Goal: Task Accomplishment & Management: Manage account settings

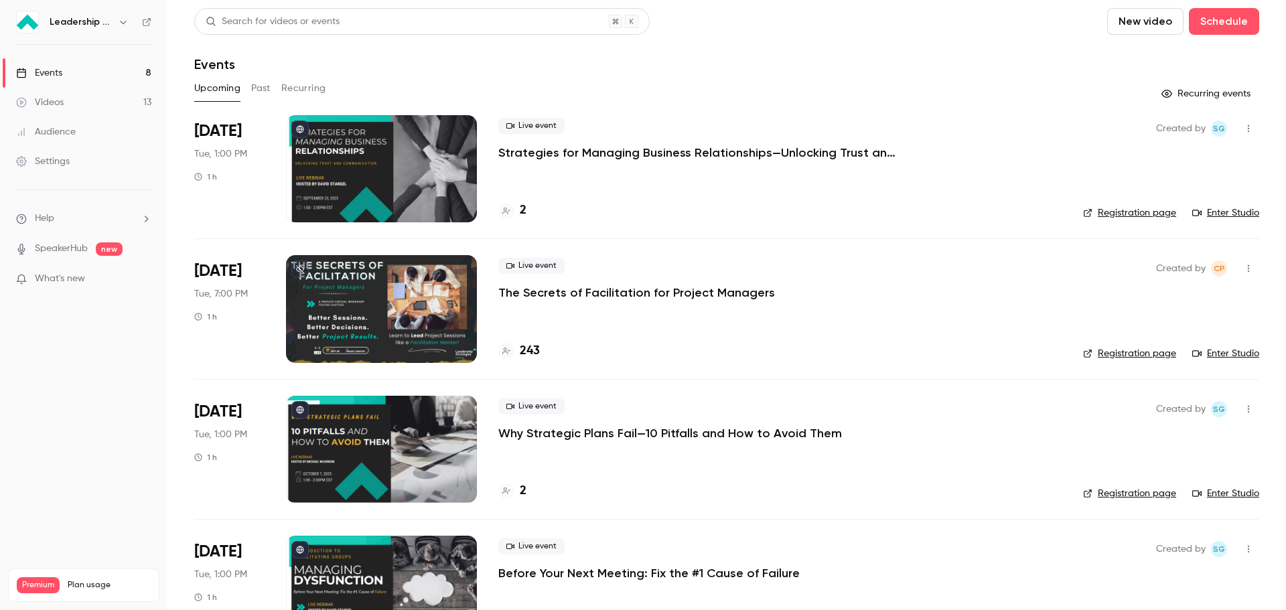
click at [268, 84] on button "Past" at bounding box center [260, 88] width 19 height 21
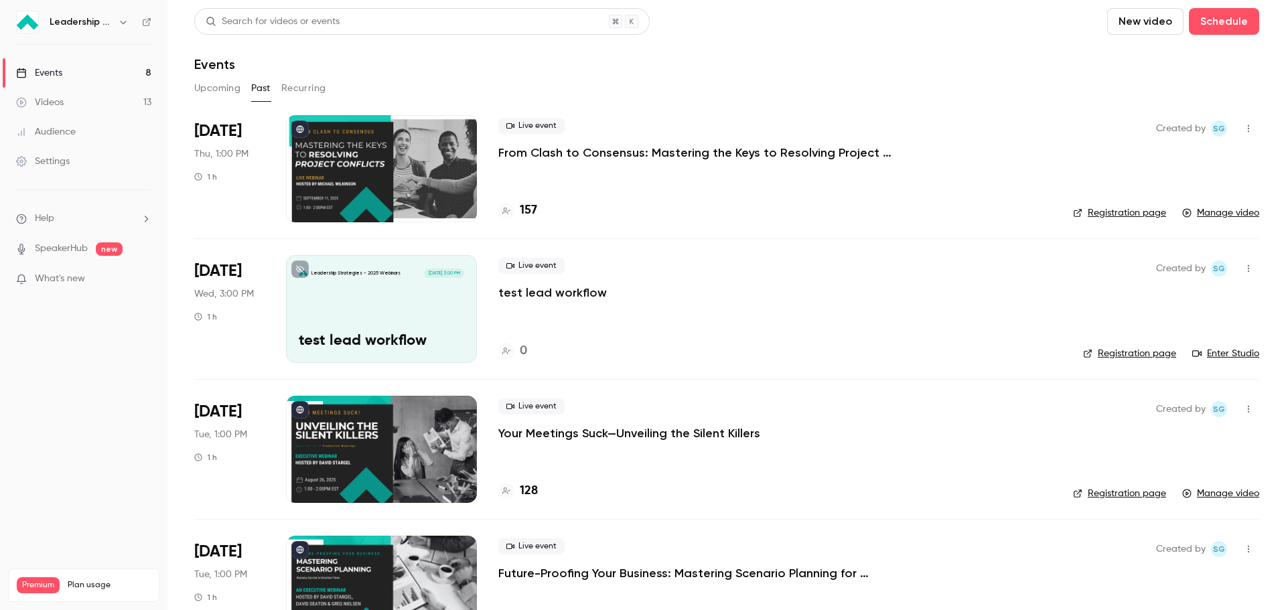
click at [421, 166] on div at bounding box center [381, 168] width 191 height 107
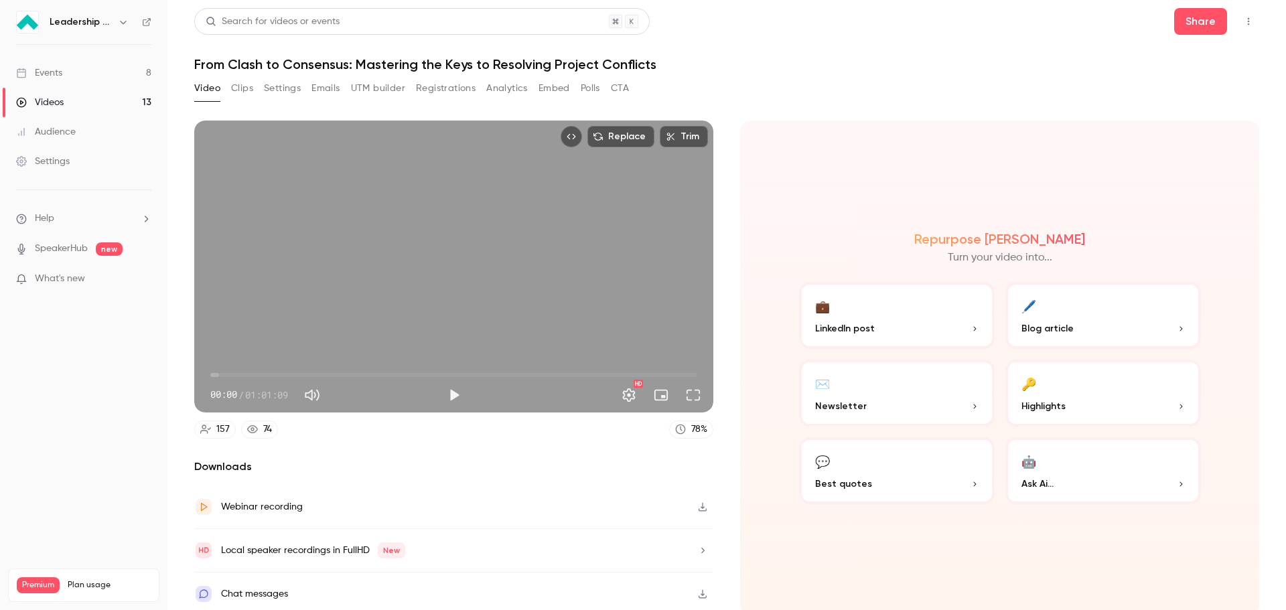
click at [432, 90] on button "Registrations" at bounding box center [446, 88] width 60 height 21
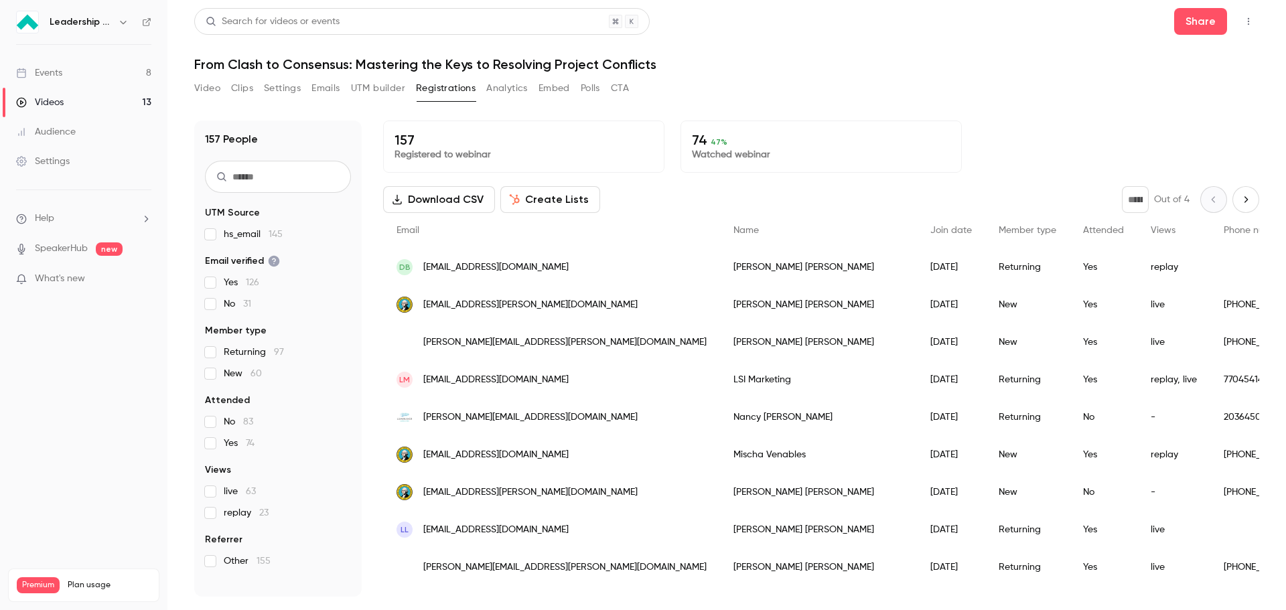
click at [587, 90] on button "Polls" at bounding box center [590, 88] width 19 height 21
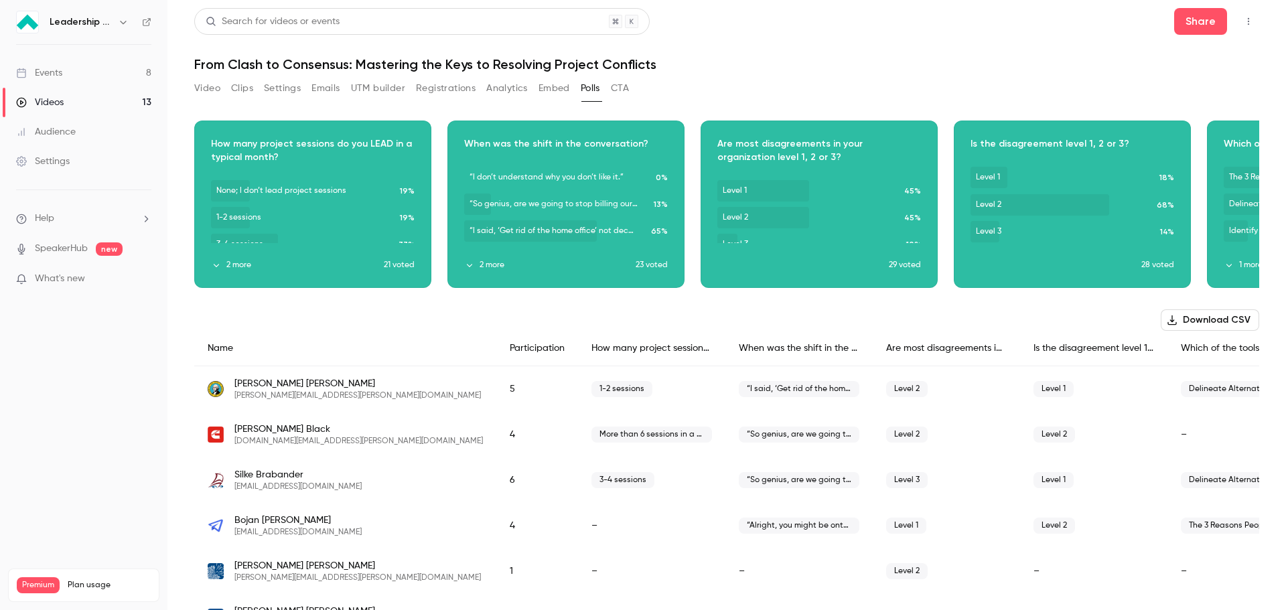
click at [287, 92] on button "Settings" at bounding box center [282, 88] width 37 height 21
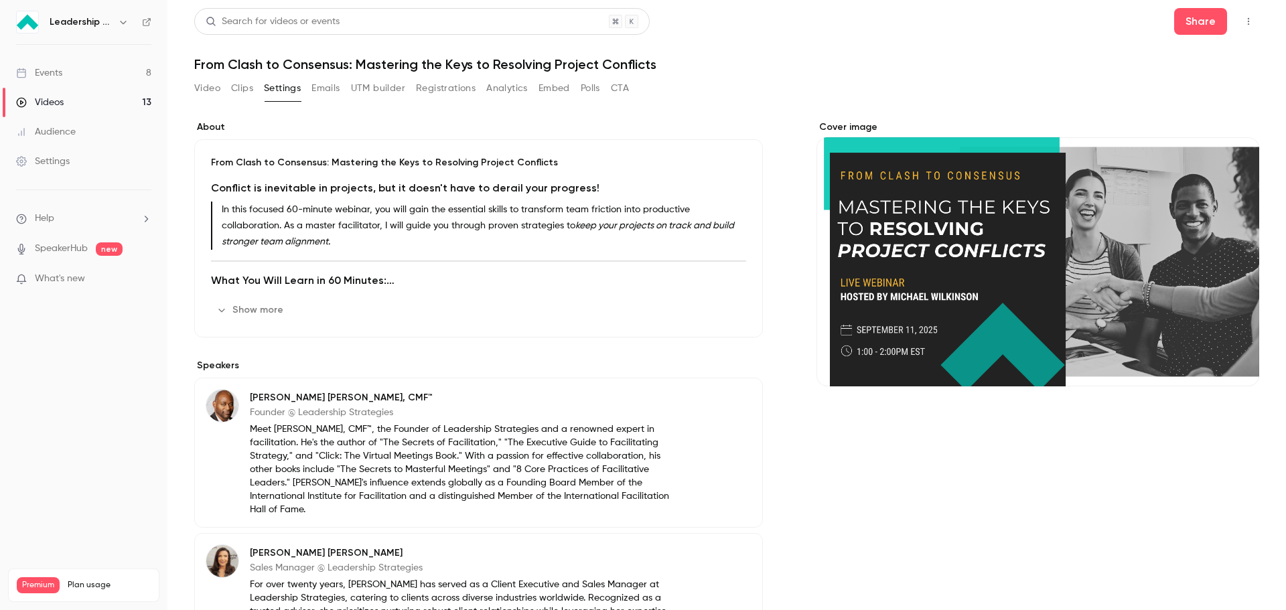
click at [208, 86] on button "Video" at bounding box center [207, 88] width 26 height 21
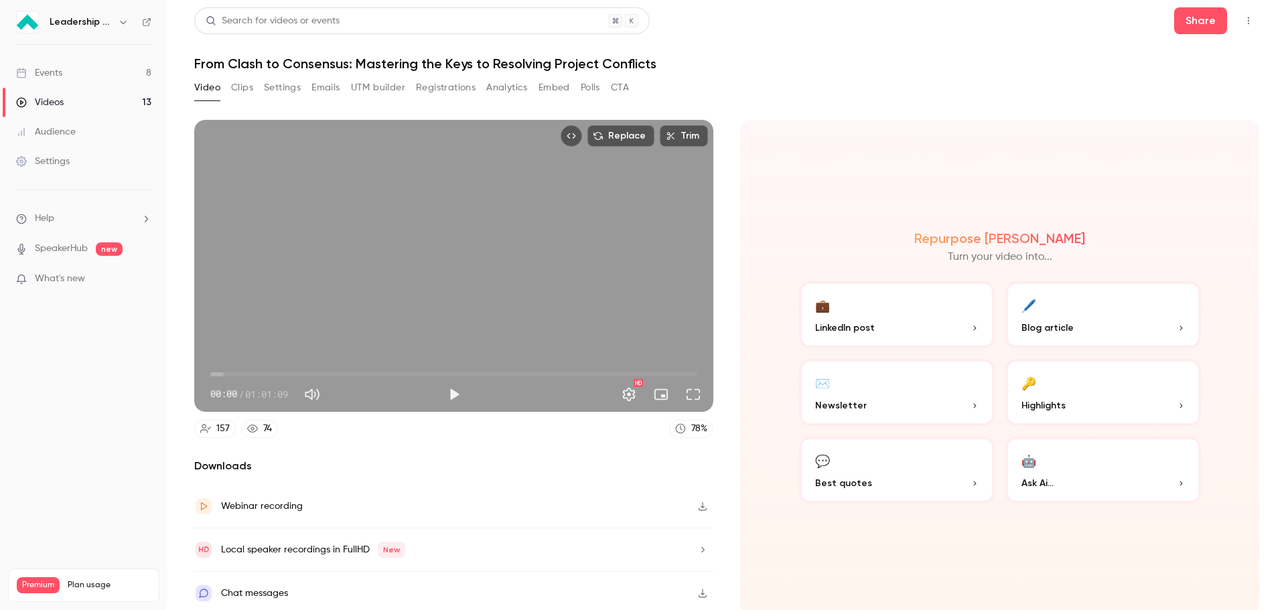
scroll to position [3, 0]
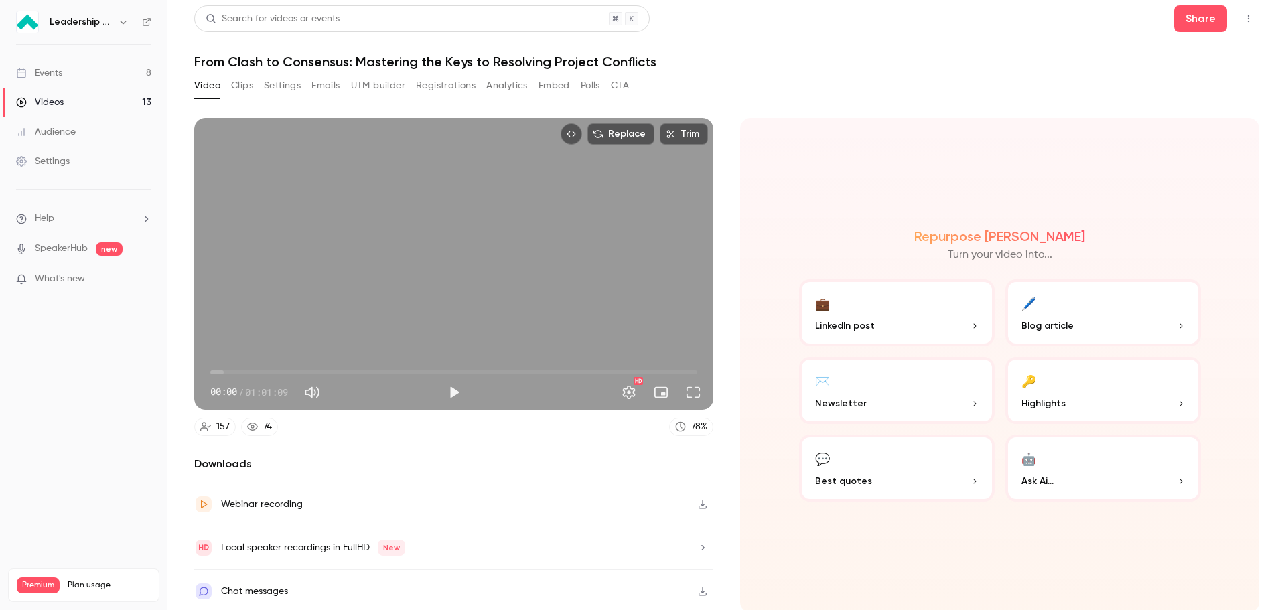
click at [697, 588] on icon "button" at bounding box center [702, 591] width 11 height 9
click at [697, 545] on icon "button" at bounding box center [702, 547] width 11 height 9
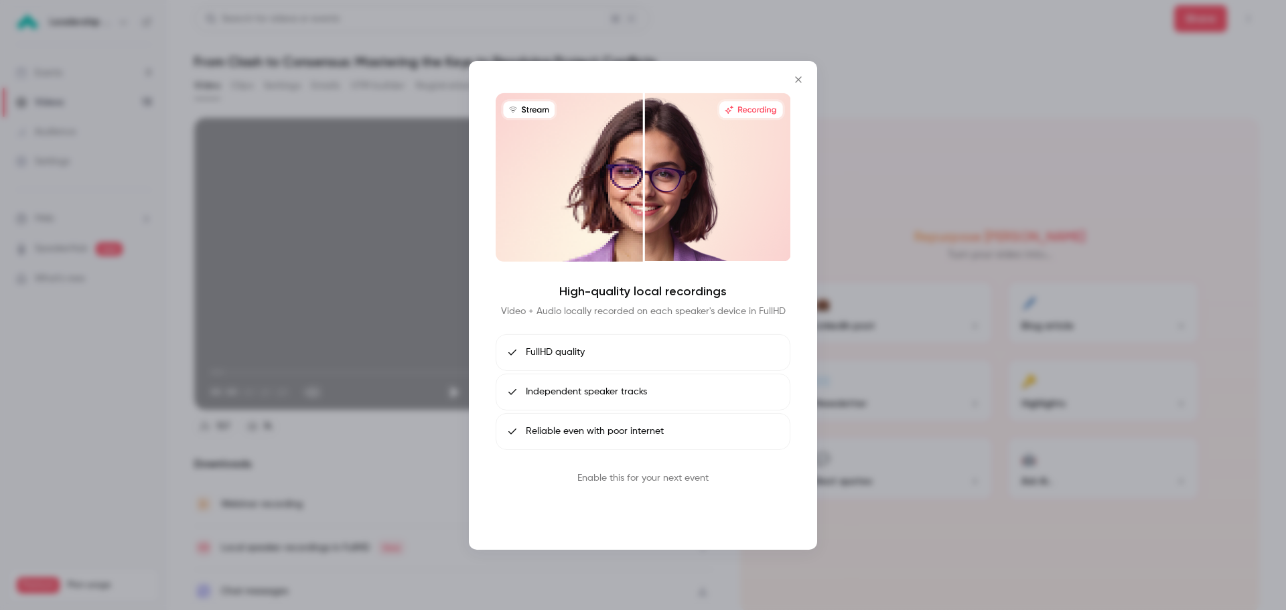
click at [657, 518] on button "Book call" at bounding box center [643, 509] width 70 height 27
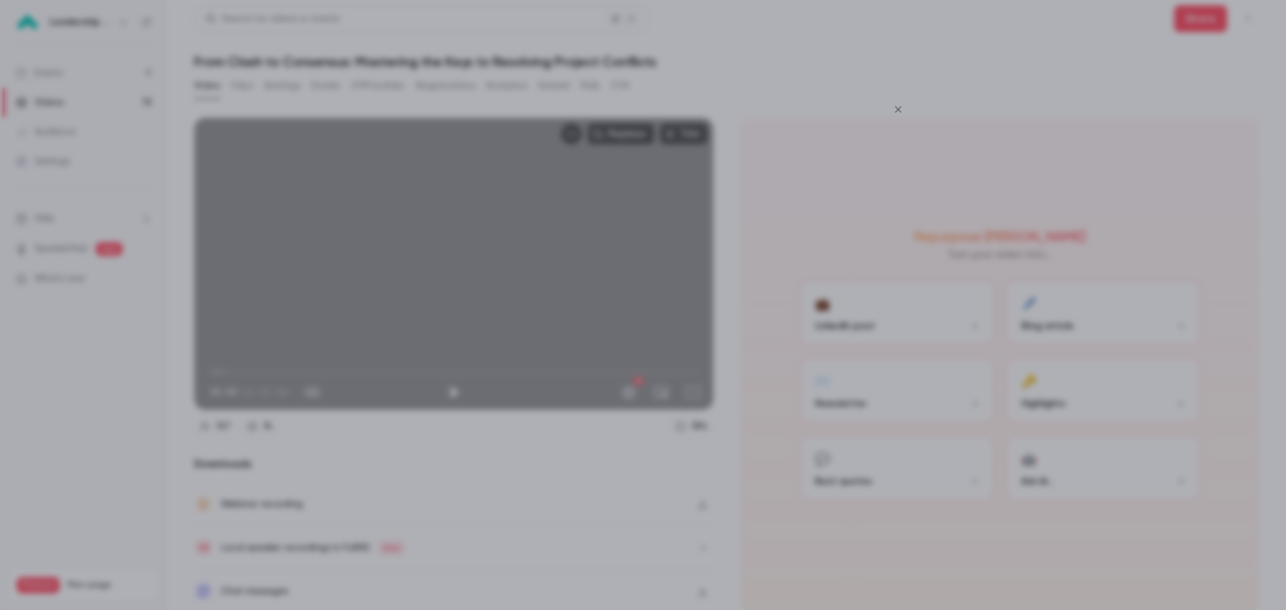
click at [896, 109] on icon "Close" at bounding box center [898, 109] width 16 height 11
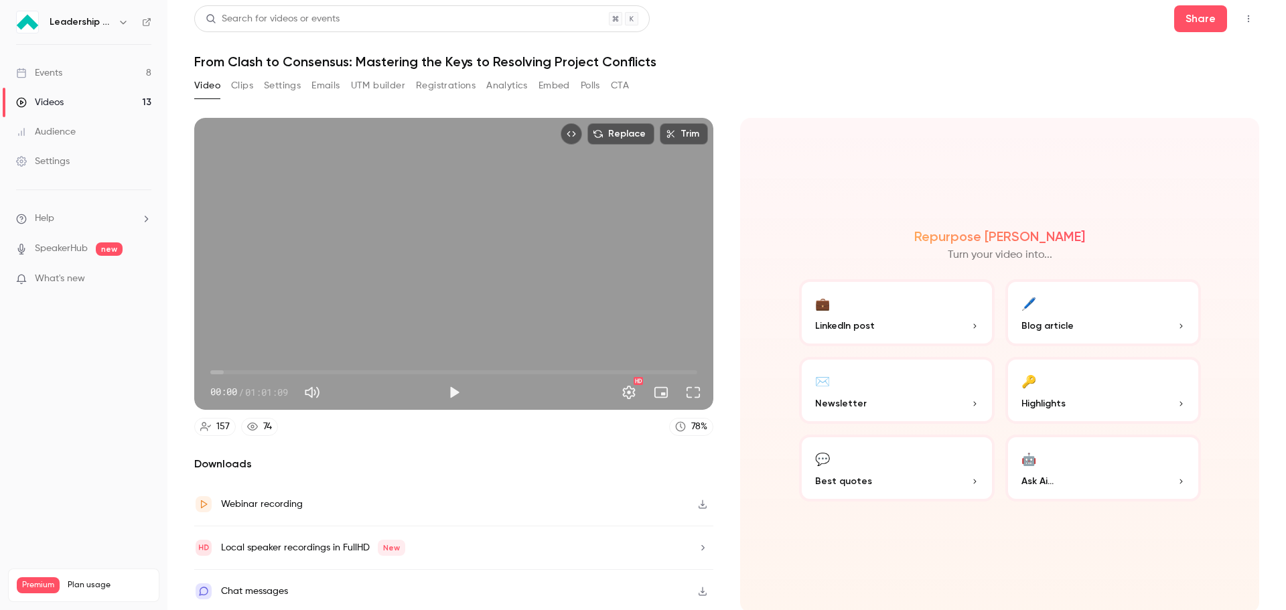
click at [238, 595] on div "Chat messages" at bounding box center [254, 591] width 67 height 16
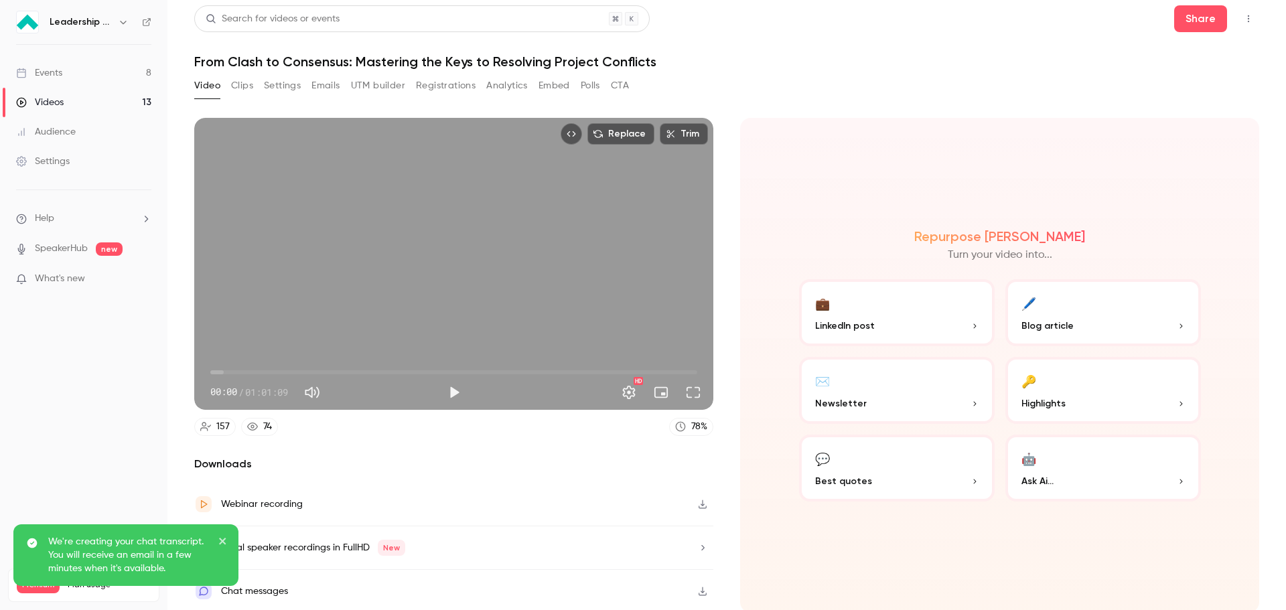
click at [1243, 14] on icon "Top Bar Actions" at bounding box center [1248, 18] width 11 height 9
click at [895, 66] on div at bounding box center [643, 305] width 1286 height 610
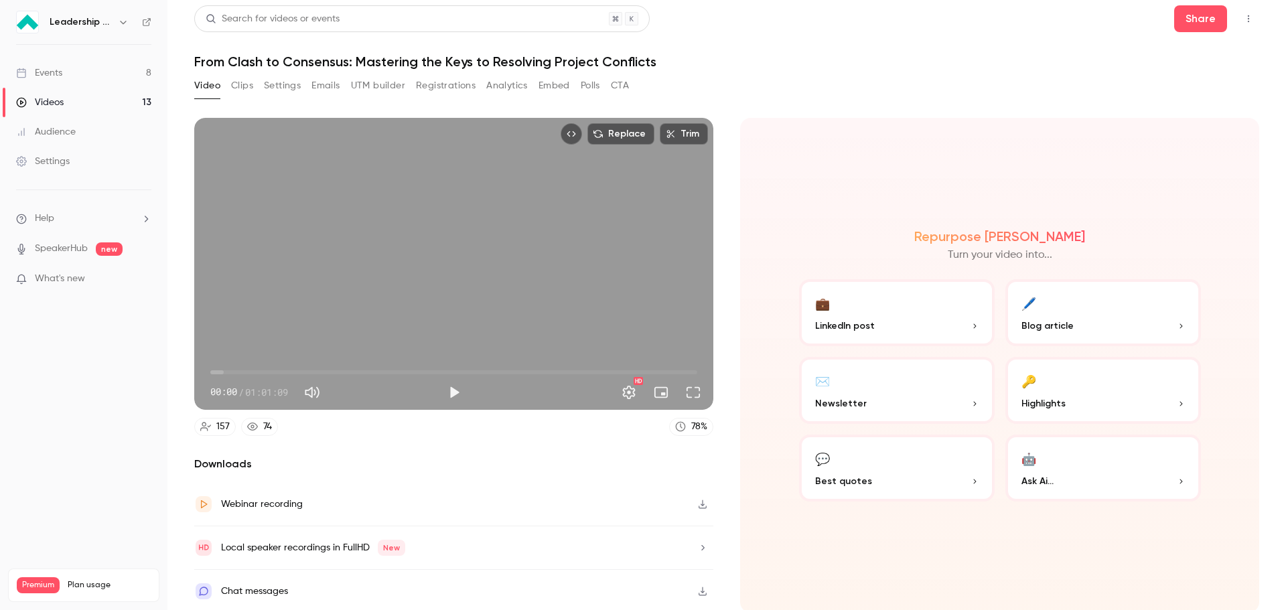
scroll to position [0, 0]
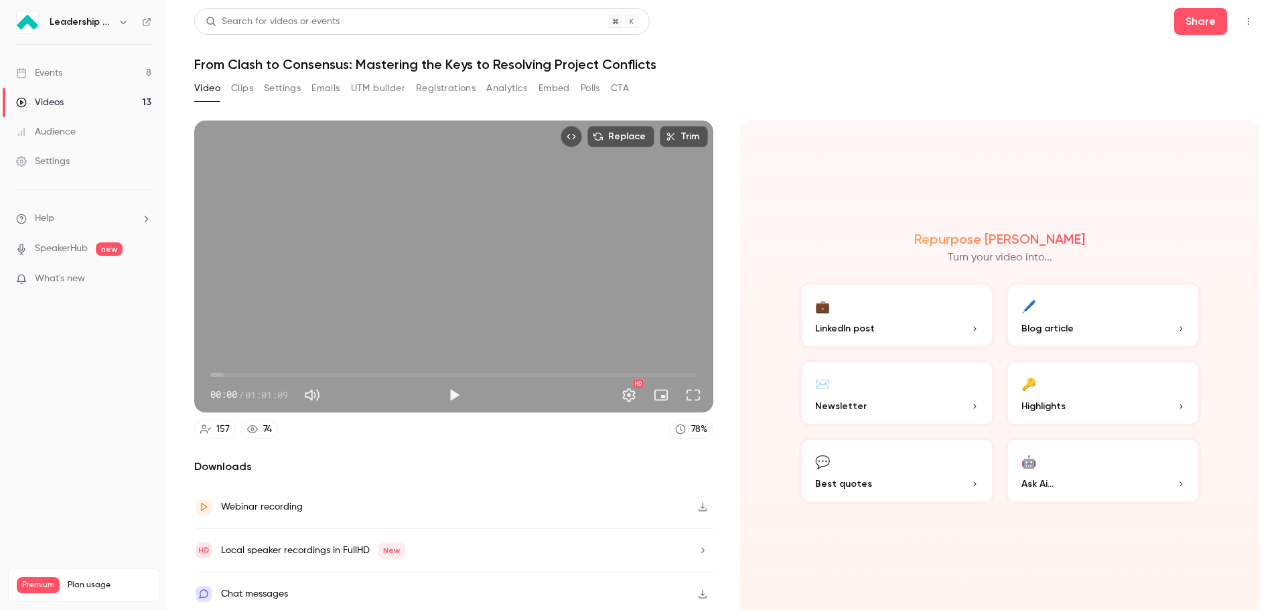
click at [622, 89] on button "CTA" at bounding box center [620, 88] width 18 height 21
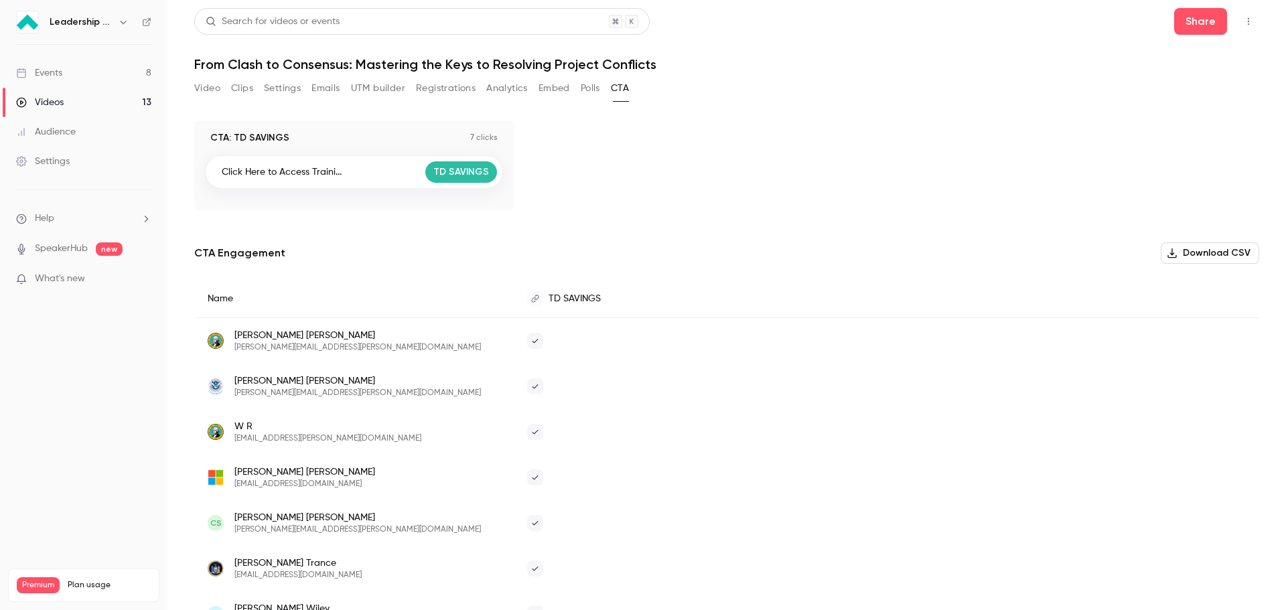
click at [586, 93] on button "Polls" at bounding box center [590, 88] width 19 height 21
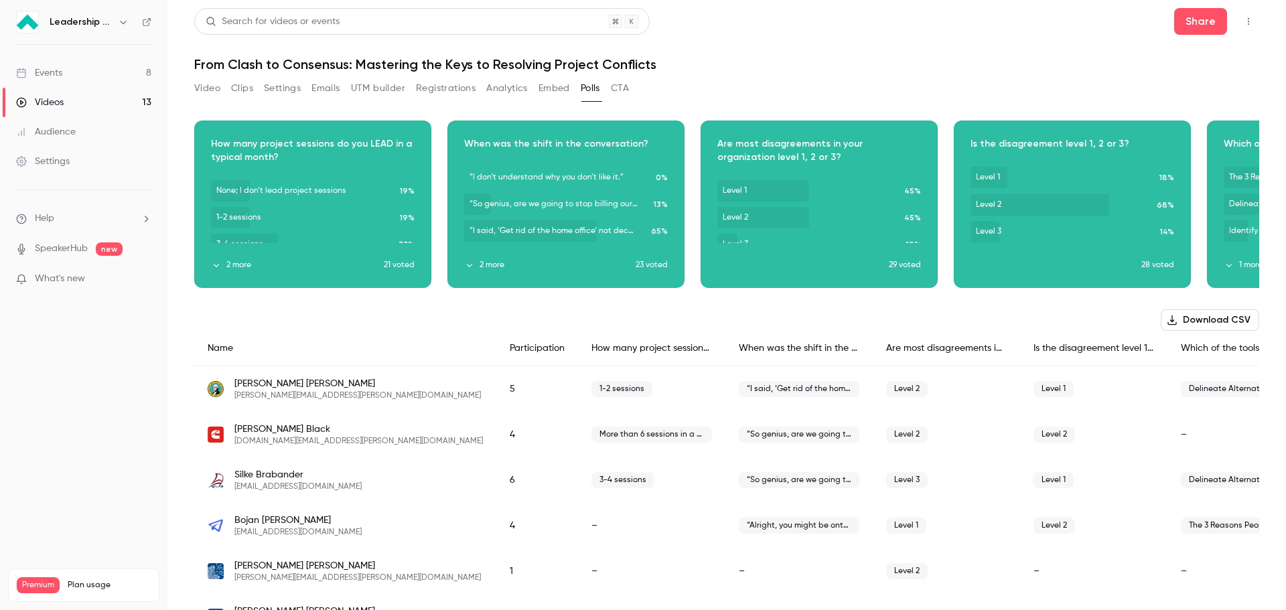
click at [559, 93] on button "Embed" at bounding box center [554, 88] width 31 height 21
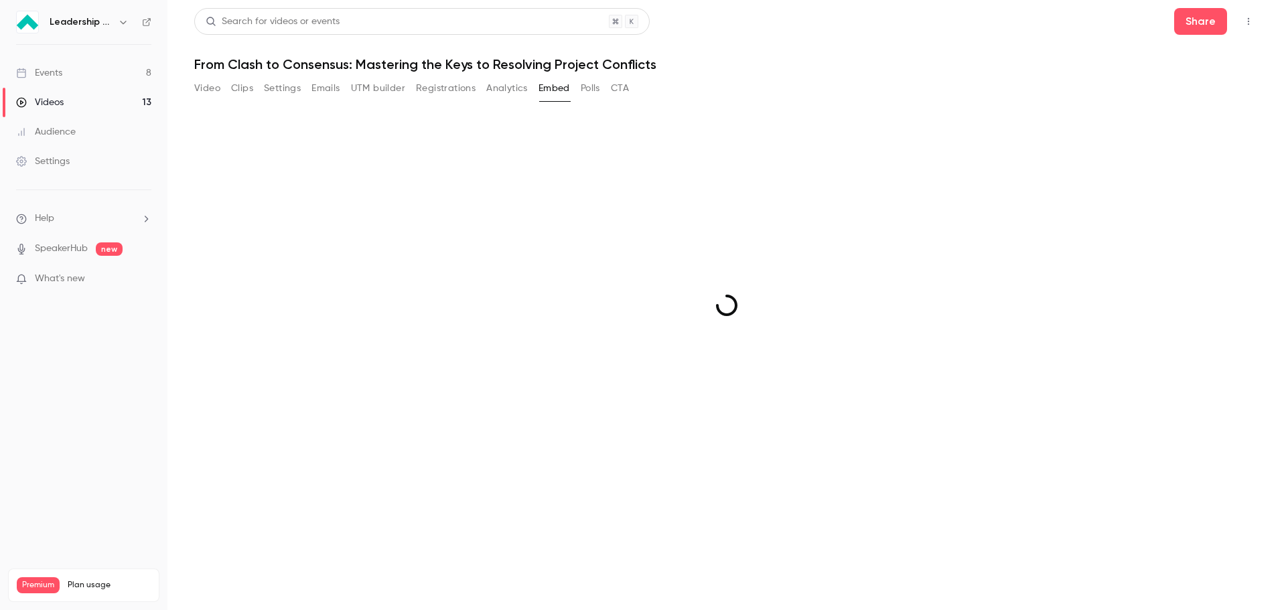
click at [500, 90] on button "Analytics" at bounding box center [507, 88] width 42 height 21
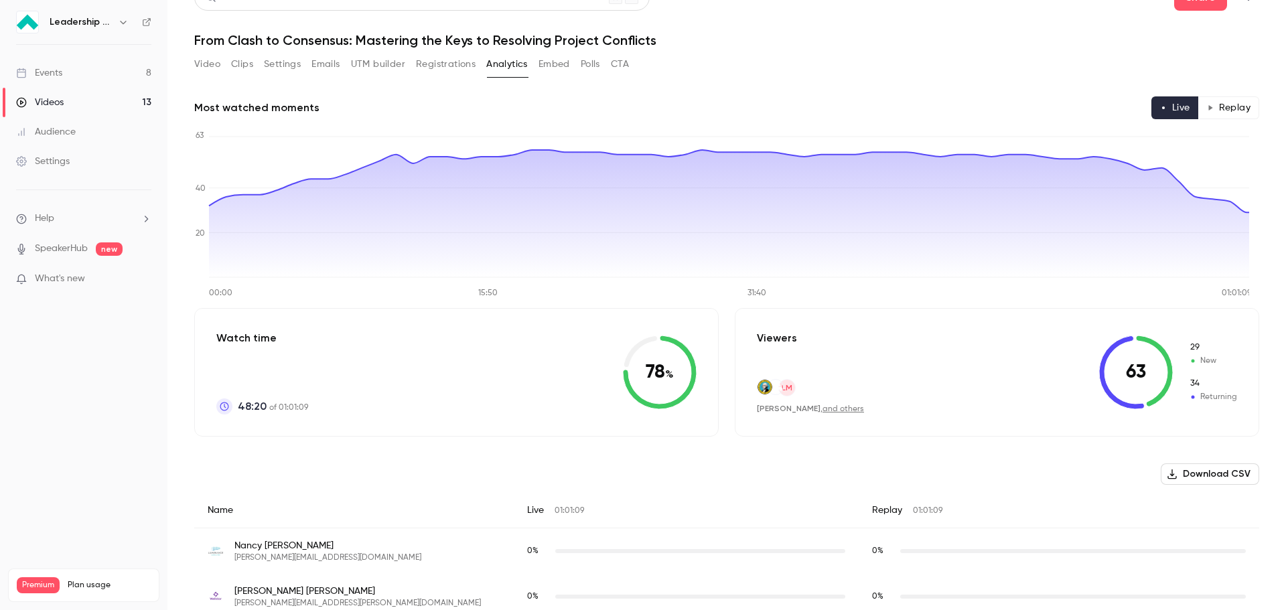
scroll to position [20, 0]
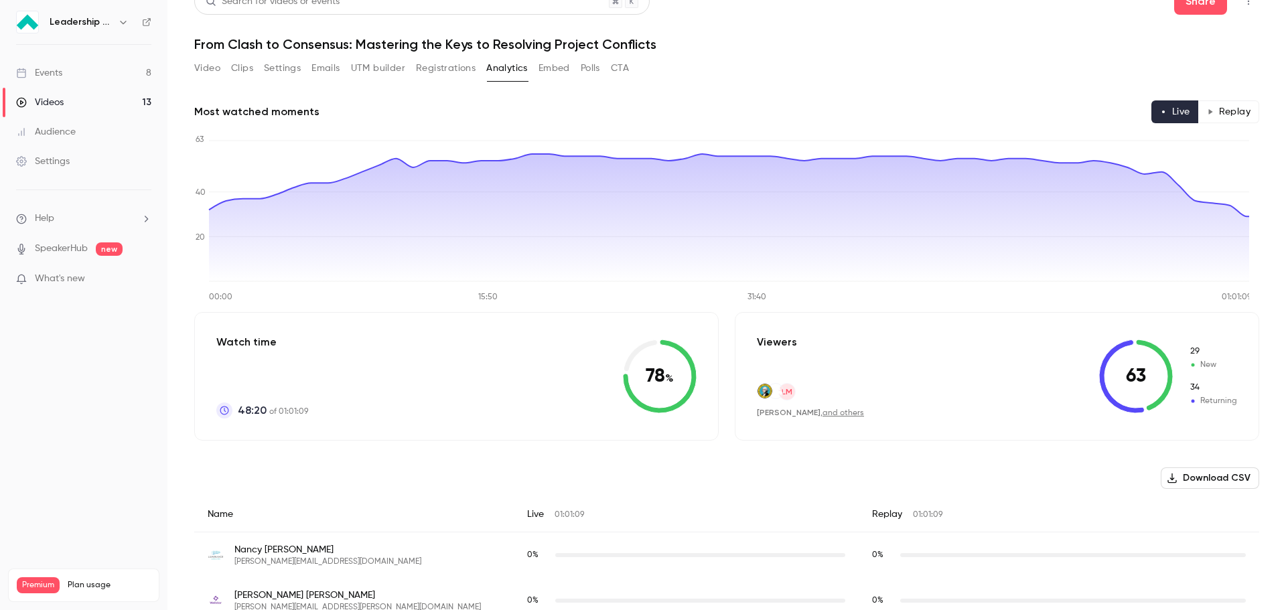
click at [460, 66] on button "Registrations" at bounding box center [446, 68] width 60 height 21
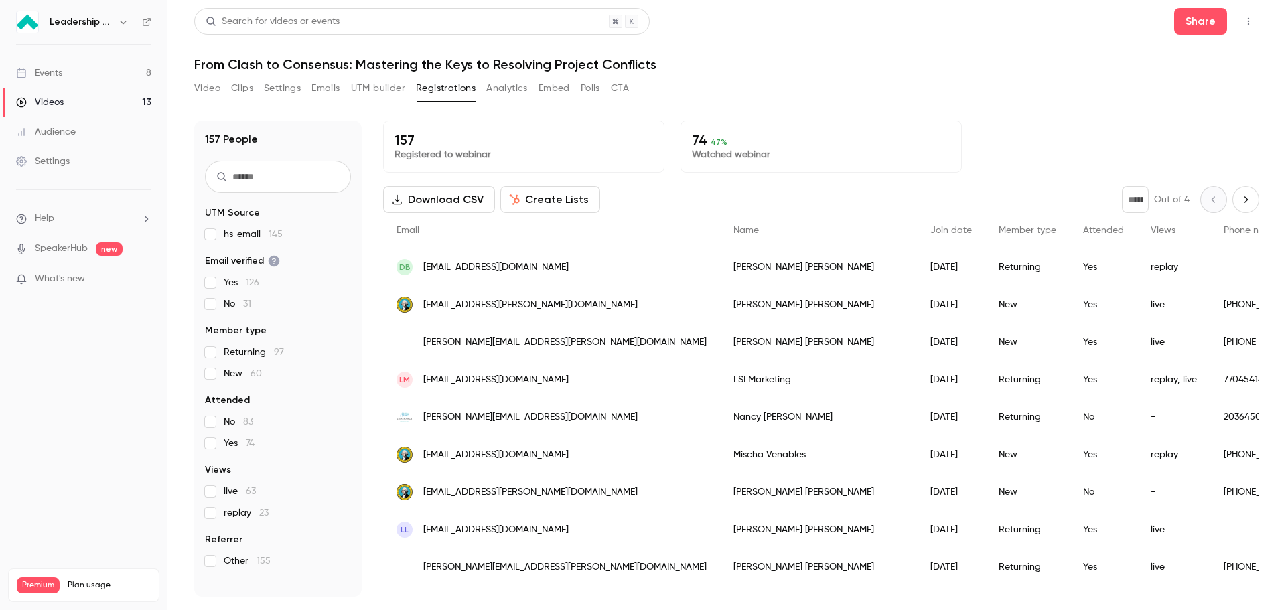
click at [274, 90] on button "Settings" at bounding box center [282, 88] width 37 height 21
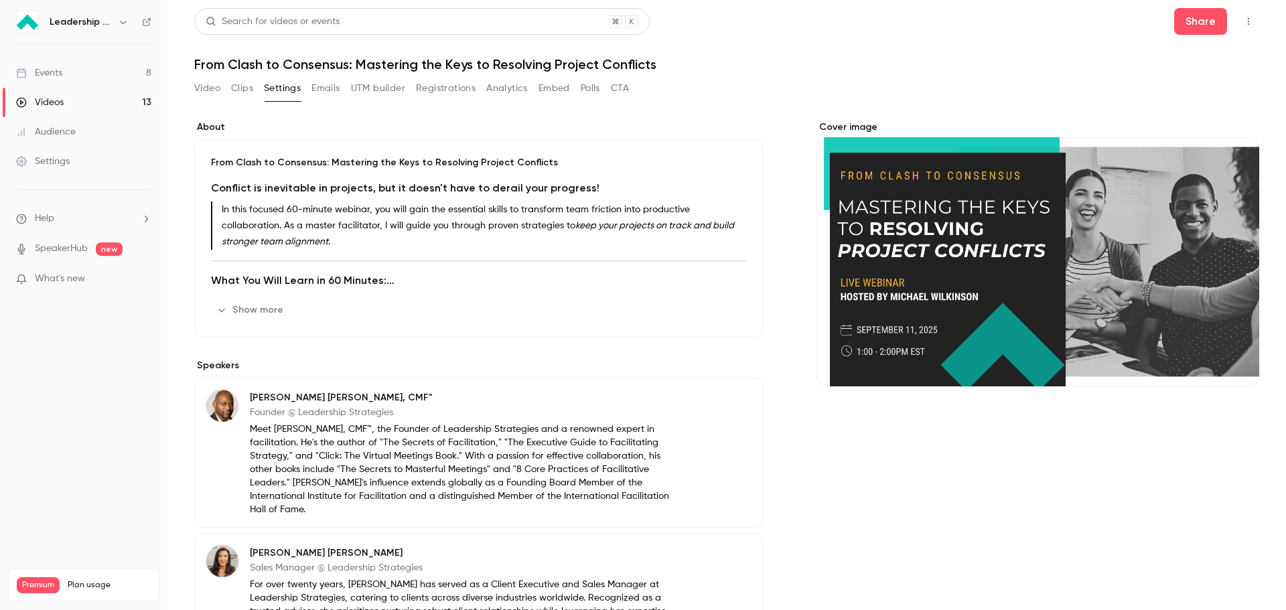
click at [244, 93] on button "Clips" at bounding box center [242, 88] width 22 height 21
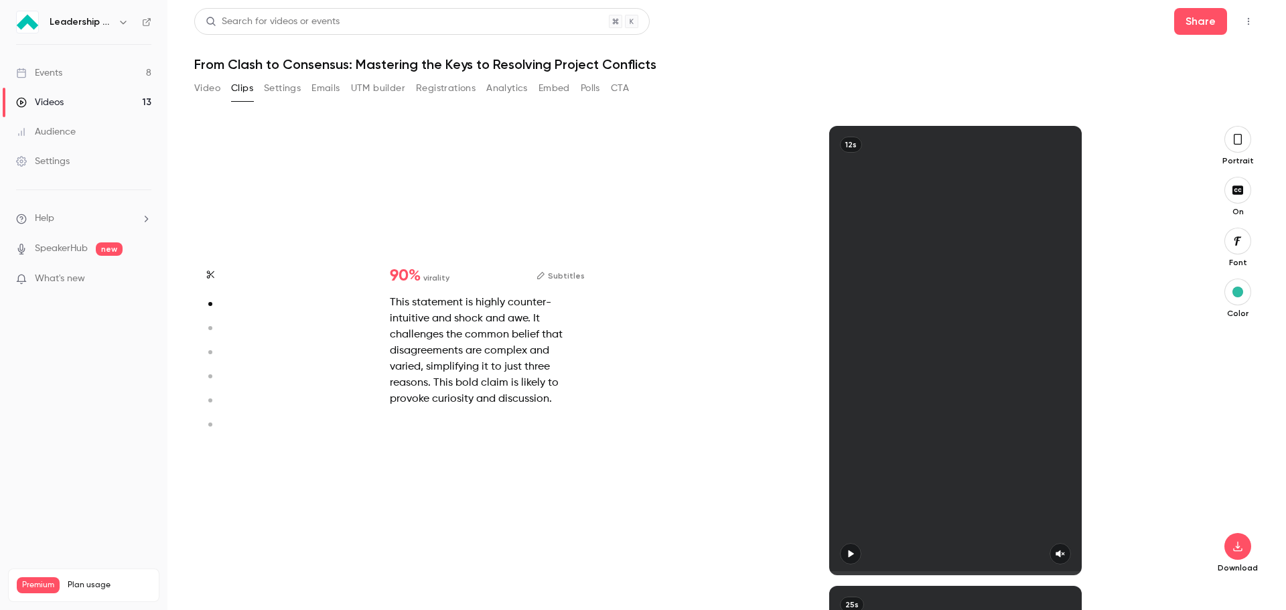
scroll to position [203, 0]
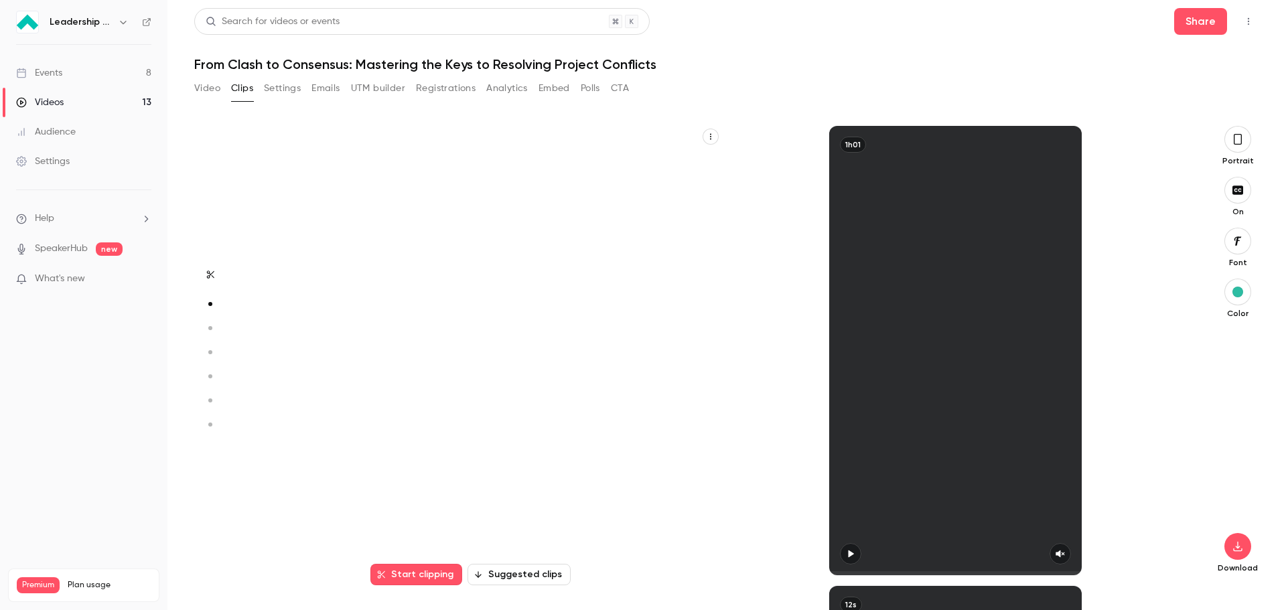
click at [208, 88] on button "Video" at bounding box center [207, 88] width 26 height 21
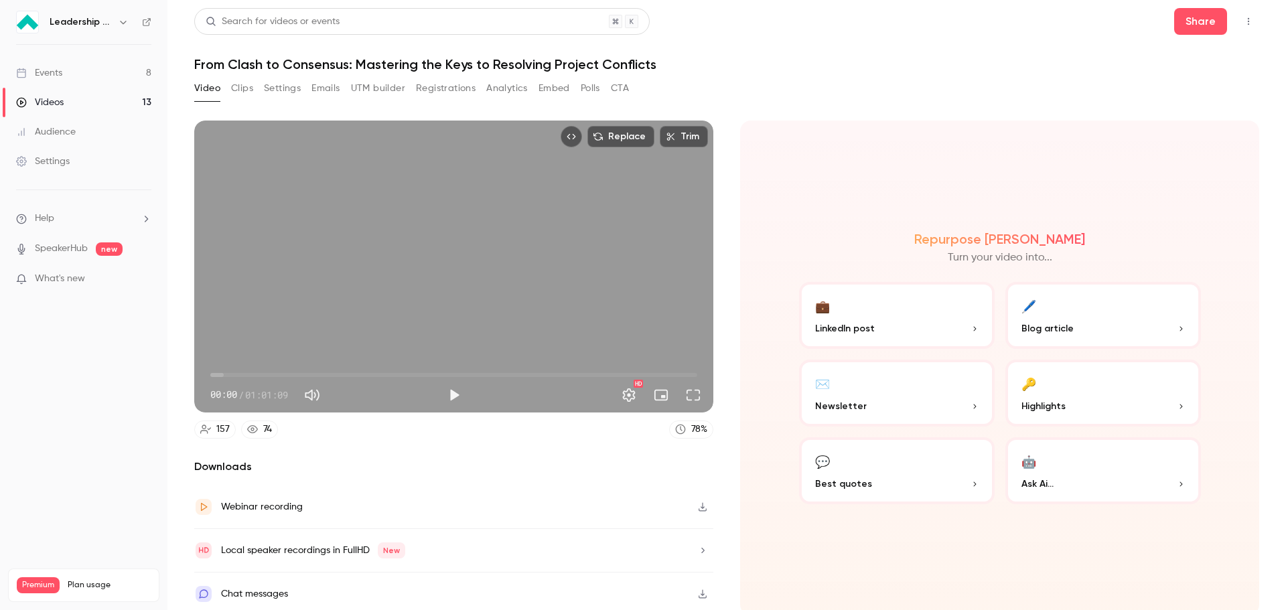
scroll to position [3, 0]
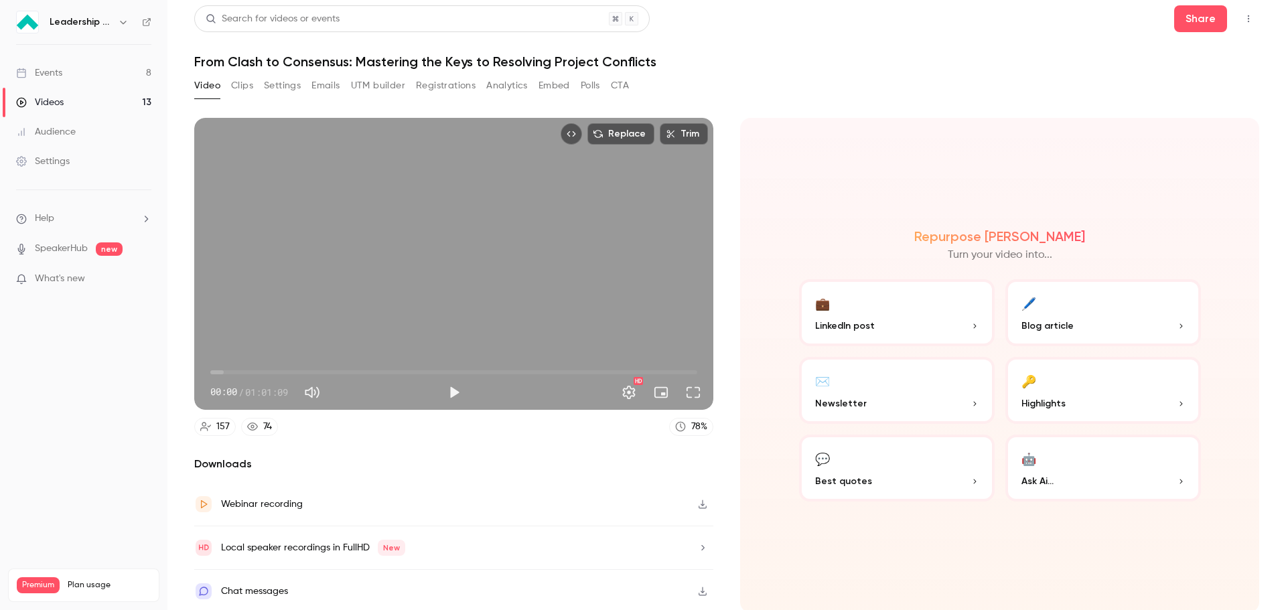
click at [699, 589] on icon "button" at bounding box center [703, 591] width 8 height 9
